Goal: Task Accomplishment & Management: Manage account settings

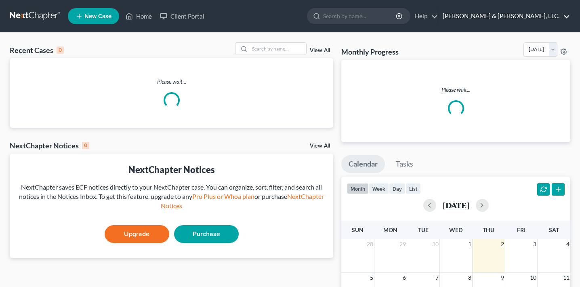
click at [519, 18] on link "[PERSON_NAME] & [PERSON_NAME], LLC." at bounding box center [504, 16] width 131 height 15
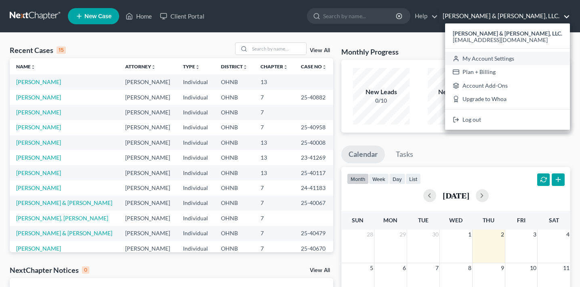
click at [515, 60] on link "My Account Settings" at bounding box center [507, 59] width 125 height 14
select select "24"
select select "36"
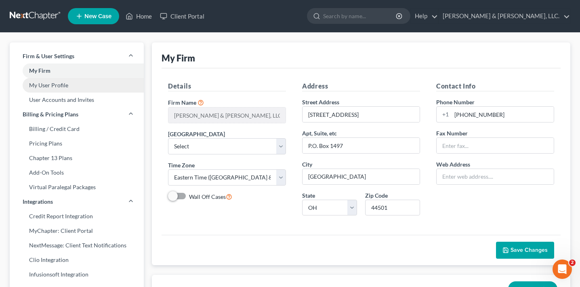
click at [84, 81] on link "My User Profile" at bounding box center [77, 85] width 134 height 15
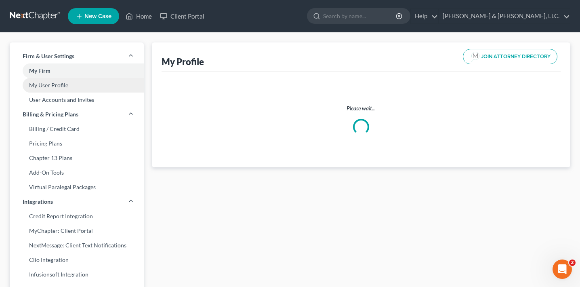
select select "36"
select select "61"
select select "attorney"
select select "0"
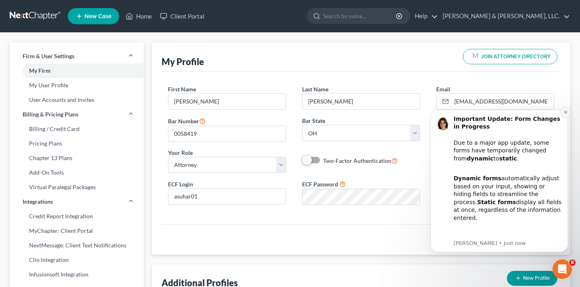
click at [565, 113] on icon "Dismiss notification" at bounding box center [565, 112] width 3 height 3
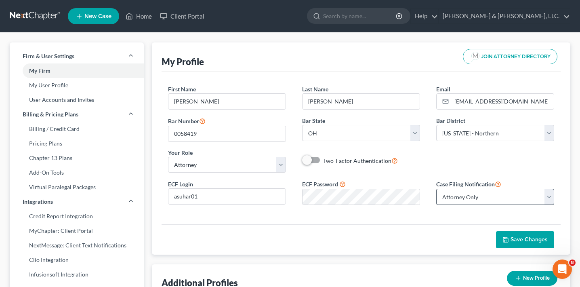
scroll to position [5, 0]
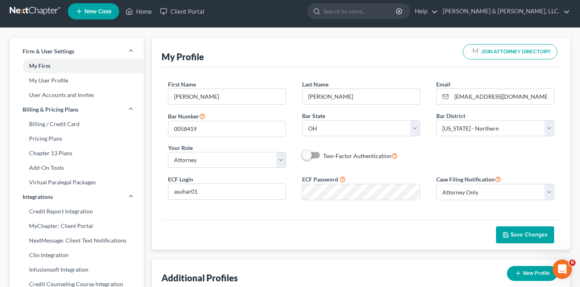
click at [239, 220] on div "Save Changes" at bounding box center [361, 234] width 399 height 30
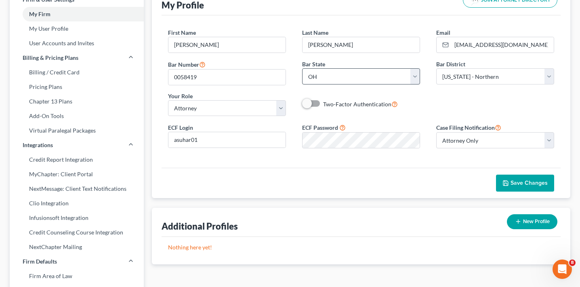
scroll to position [61, 0]
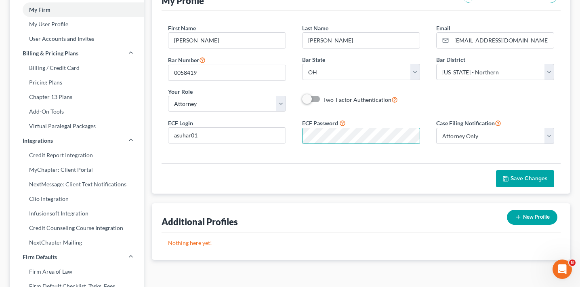
click at [273, 169] on div "Save Changes" at bounding box center [361, 178] width 399 height 30
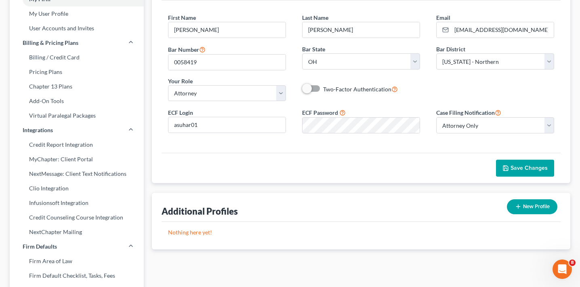
scroll to position [74, 0]
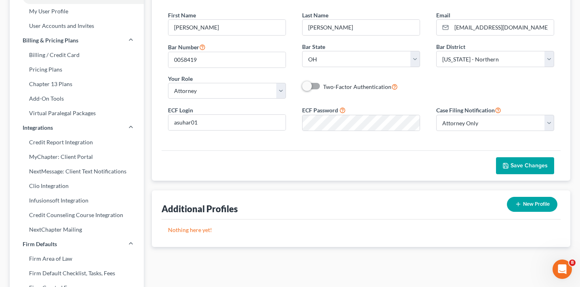
click at [285, 147] on div "First Name * [PERSON_NAME] Name * [PERSON_NAME] Email * [EMAIL_ADDRESS][DOMAIN_…" at bounding box center [361, 74] width 399 height 152
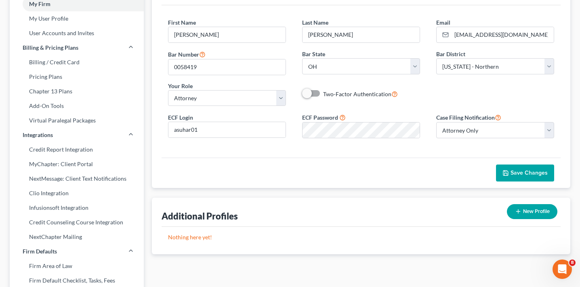
scroll to position [60, 0]
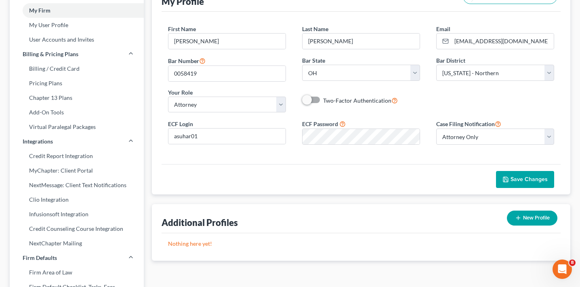
click at [295, 160] on div "First Name * [PERSON_NAME] Name * [PERSON_NAME] Email * [EMAIL_ADDRESS][DOMAIN_…" at bounding box center [361, 88] width 399 height 152
click at [278, 158] on div "First Name * [PERSON_NAME] Name * [PERSON_NAME] Email * [EMAIL_ADDRESS][DOMAIN_…" at bounding box center [361, 88] width 399 height 152
click at [217, 139] on input "asuhar01" at bounding box center [227, 136] width 117 height 15
drag, startPoint x: 237, startPoint y: 138, endPoint x: 162, endPoint y: 135, distance: 74.8
click at [162, 135] on div "ECF Login asuhar01" at bounding box center [227, 132] width 134 height 25
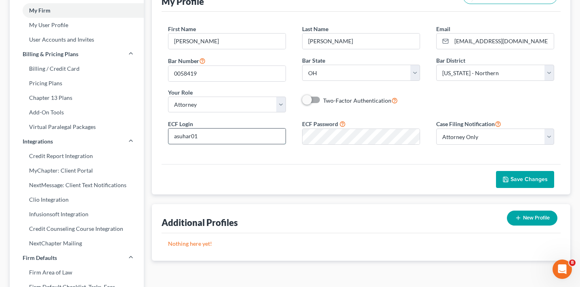
click at [238, 136] on input "asuhar01" at bounding box center [227, 136] width 117 height 15
click at [317, 160] on div "First Name * [PERSON_NAME] Name * [PERSON_NAME] Email * [EMAIL_ADDRESS][DOMAIN_…" at bounding box center [361, 88] width 399 height 152
click at [283, 136] on div "ECF Login asuhar01 ECF Password Case Filing Notification Select Attorney Only A…" at bounding box center [361, 135] width 403 height 32
click at [307, 169] on div "Save Changes" at bounding box center [361, 179] width 399 height 30
click at [530, 179] on span "Save Changes" at bounding box center [529, 179] width 37 height 7
